Goal: Information Seeking & Learning: Learn about a topic

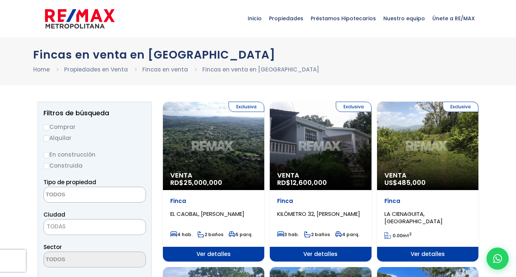
select select
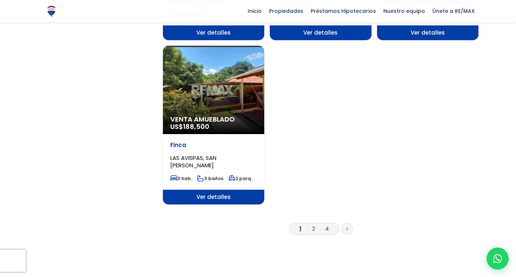
scroll to position [912, 0]
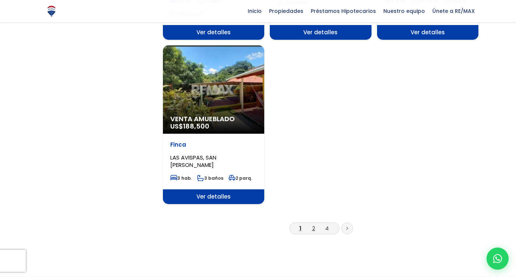
click at [314, 225] on link "2" at bounding box center [313, 229] width 3 height 8
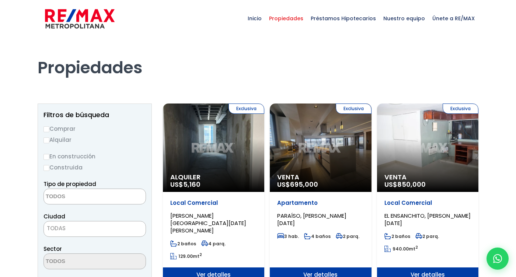
select select
click at [55, 153] on label "En construcción" at bounding box center [95, 156] width 102 height 9
click at [0, 0] on input "En construcción" at bounding box center [0, 0] width 0 height 0
click at [49, 156] on input "En construcción" at bounding box center [47, 157] width 6 height 6
radio input "true"
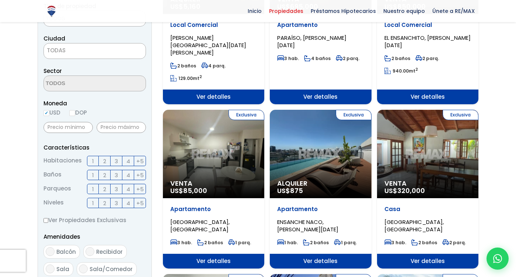
scroll to position [181, 0]
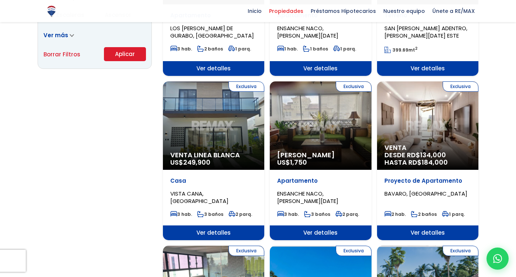
scroll to position [537, 0]
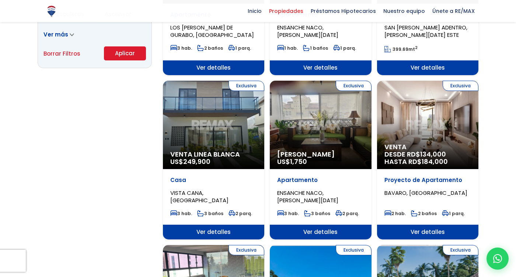
click at [488, 215] on div at bounding box center [258, 82] width 516 height 1164
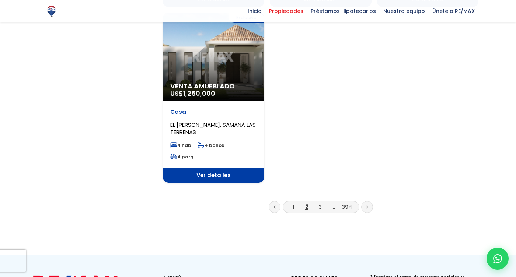
scroll to position [948, 0]
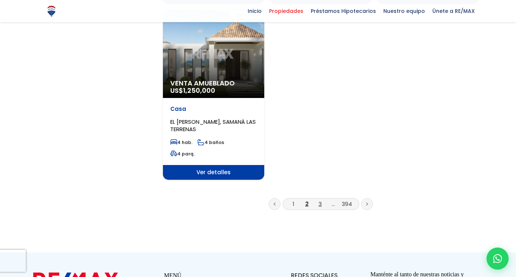
click at [320, 200] on link "3" at bounding box center [320, 204] width 3 height 8
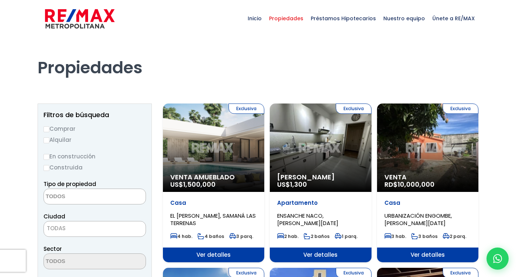
select select
